Goal: Task Accomplishment & Management: Manage account settings

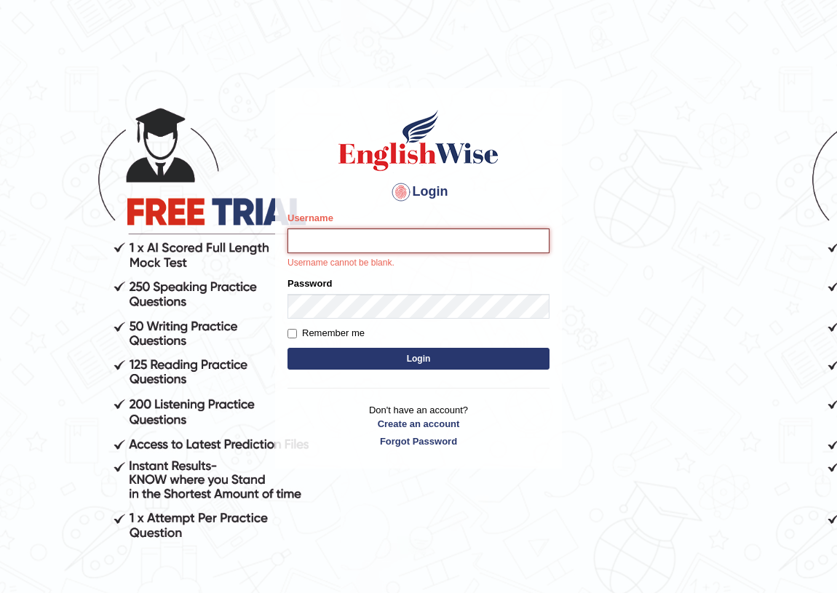
click at [352, 230] on input "Username" at bounding box center [418, 240] width 262 height 25
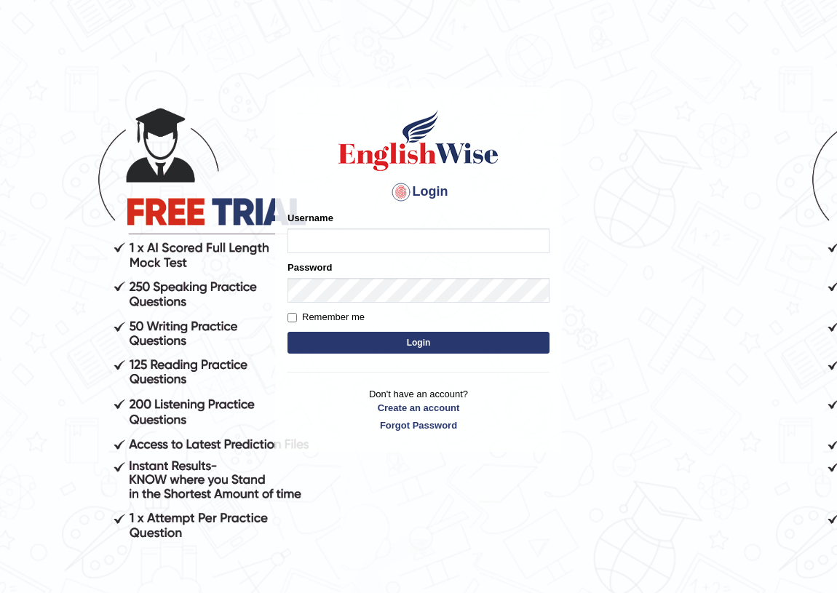
click at [319, 248] on input "Username" at bounding box center [418, 240] width 262 height 25
type input "razib_parramatta"
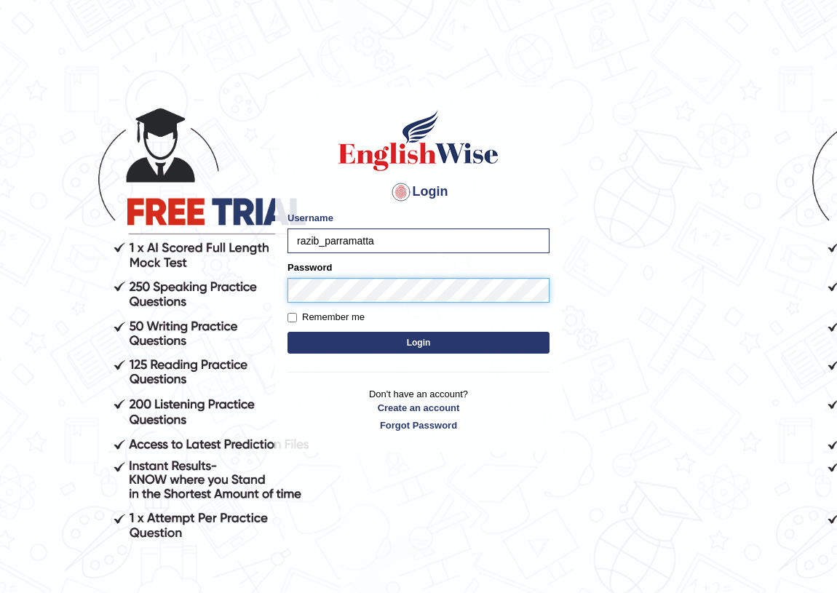
click at [287, 332] on button "Login" at bounding box center [418, 343] width 262 height 22
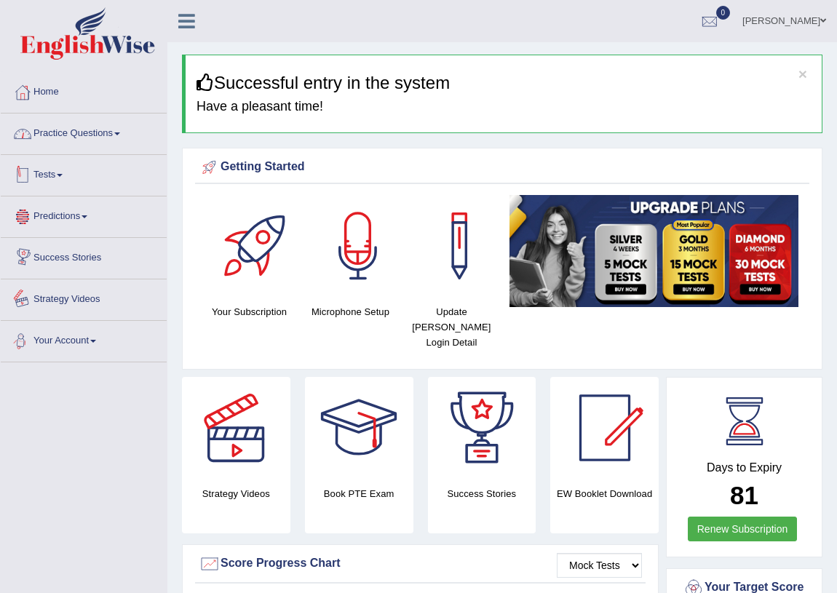
click at [103, 131] on link "Practice Questions" at bounding box center [84, 132] width 166 height 36
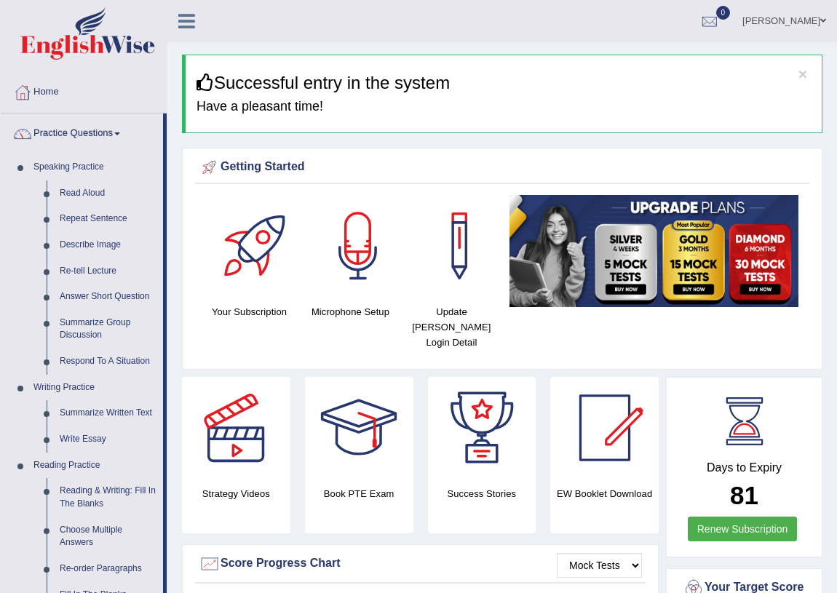
click at [103, 131] on link "Practice Questions" at bounding box center [82, 132] width 162 height 36
